Goal: Task Accomplishment & Management: Use online tool/utility

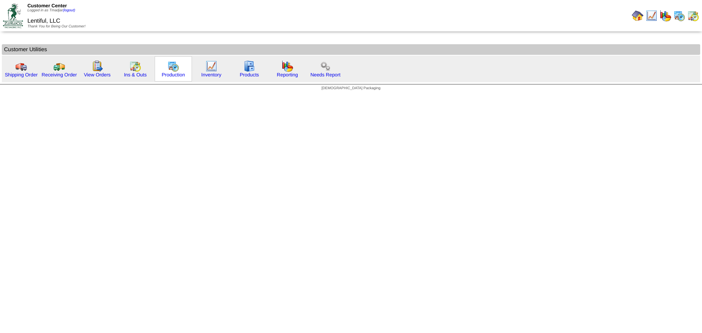
click at [170, 67] on img at bounding box center [173, 66] width 12 height 12
click at [168, 70] on img at bounding box center [173, 66] width 12 height 12
